Goal: Task Accomplishment & Management: Use online tool/utility

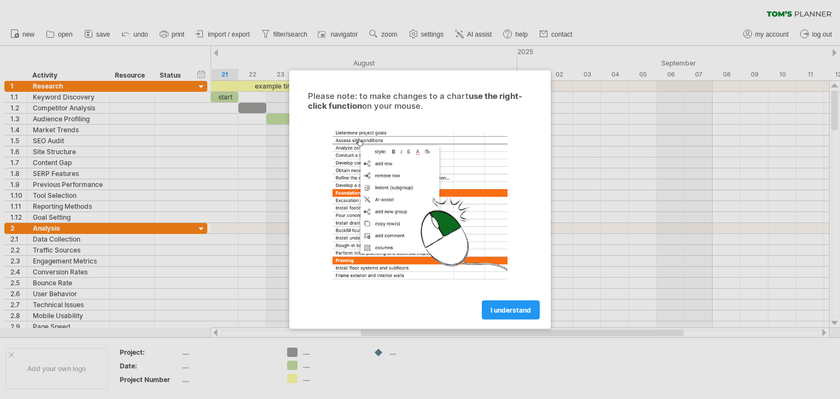
click at [513, 313] on span "I understand" at bounding box center [511, 310] width 40 height 8
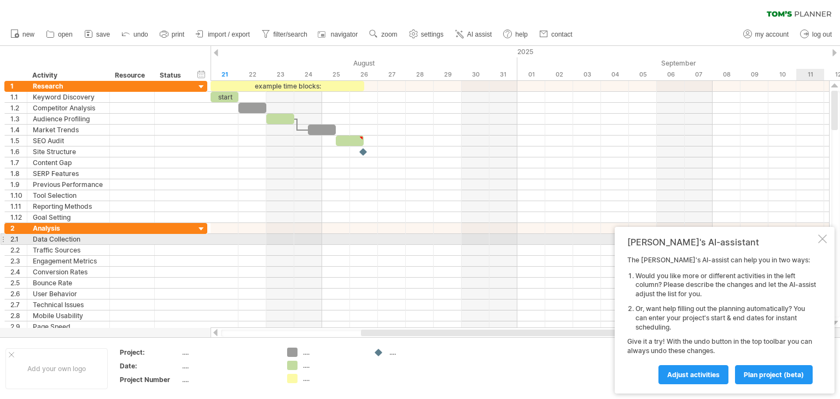
click at [823, 235] on div at bounding box center [822, 239] width 9 height 9
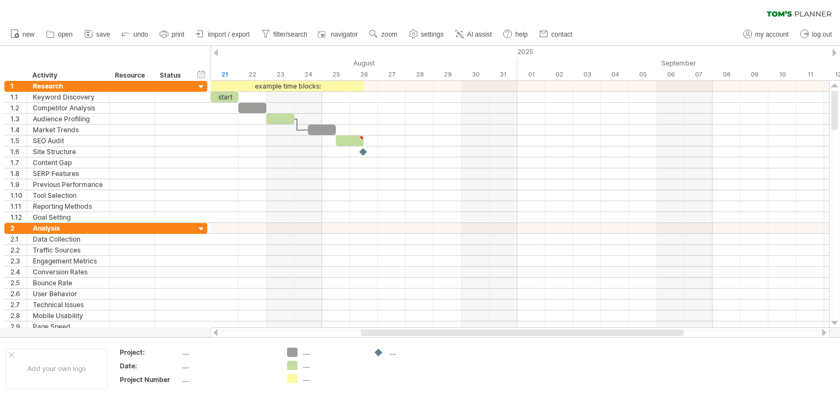
drag, startPoint x: 836, startPoint y: 113, endPoint x: 834, endPoint y: 82, distance: 31.3
click at [834, 82] on div at bounding box center [834, 204] width 11 height 247
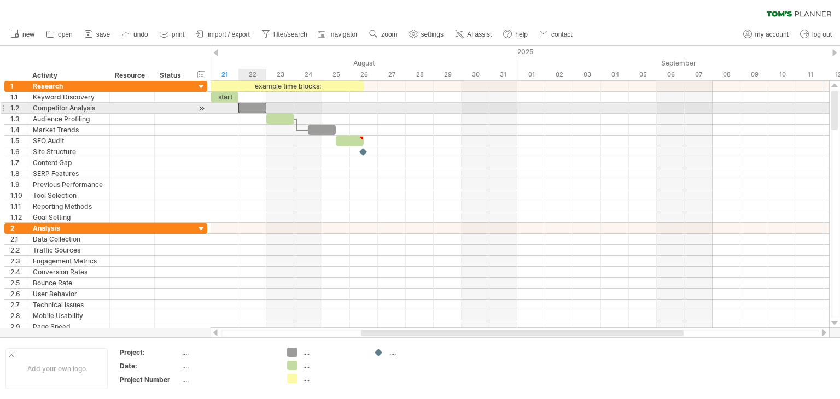
click at [253, 104] on div at bounding box center [252, 108] width 28 height 10
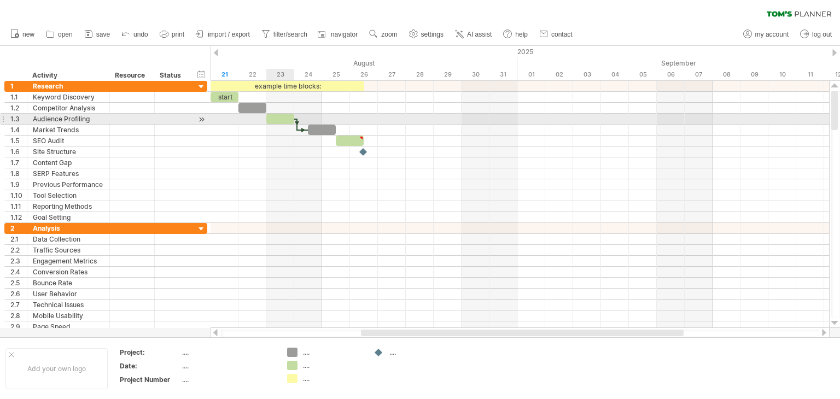
click at [290, 117] on div at bounding box center [280, 119] width 28 height 10
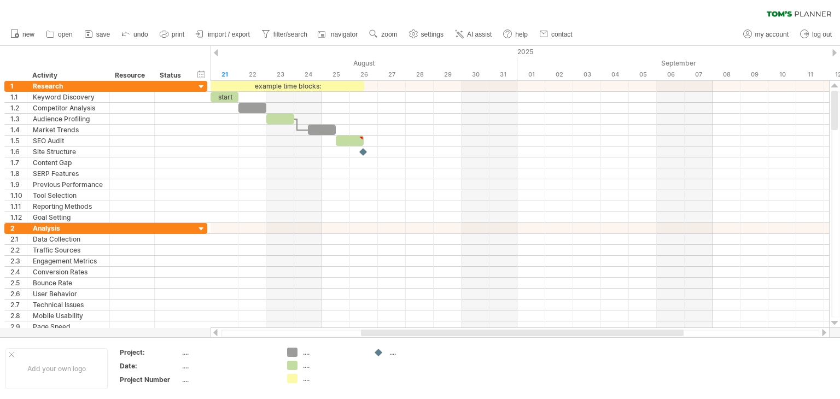
click at [236, 8] on div "clear filter reapply filter" at bounding box center [420, 11] width 840 height 23
click at [28, 37] on span "new" at bounding box center [28, 35] width 12 height 8
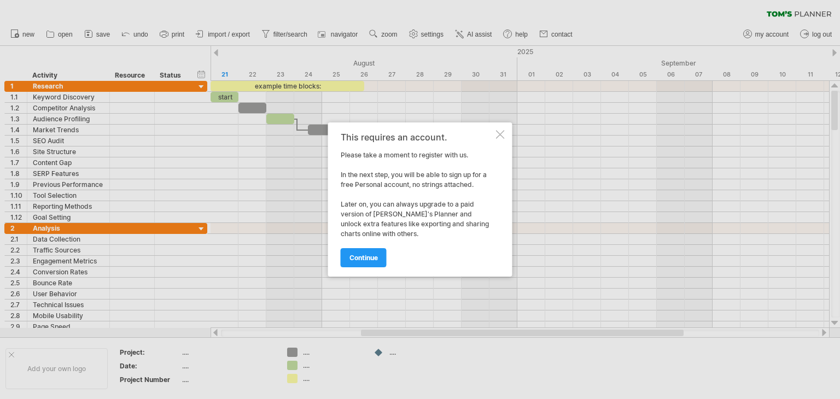
click at [499, 134] on div at bounding box center [500, 134] width 9 height 9
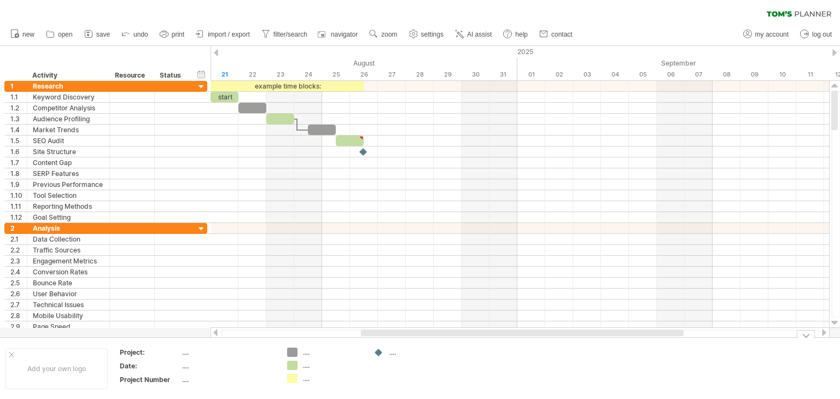
drag, startPoint x: 835, startPoint y: 100, endPoint x: 792, endPoint y: -48, distance: 153.9
click at [792, 0] on html "progress(100%) Trying to reach [DOMAIN_NAME] Connected again... 0% clear filter…" at bounding box center [420, 201] width 840 height 402
